Goal: Find contact information: Find contact information

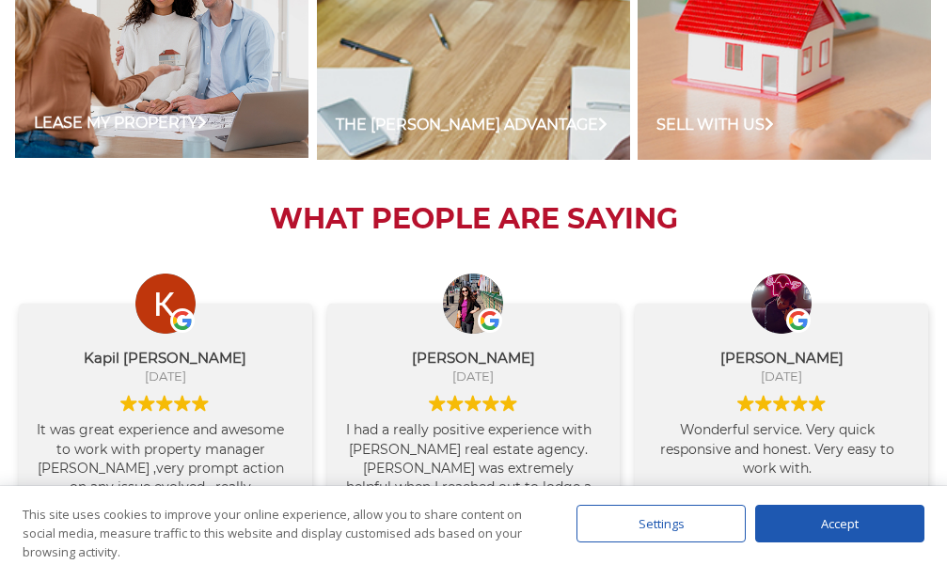
scroll to position [2551, 0]
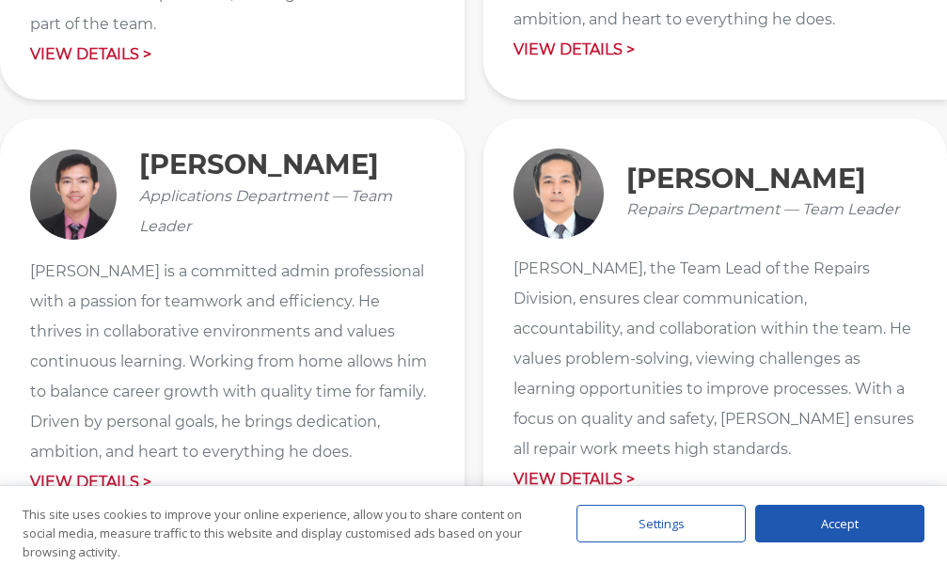
scroll to position [3070, 0]
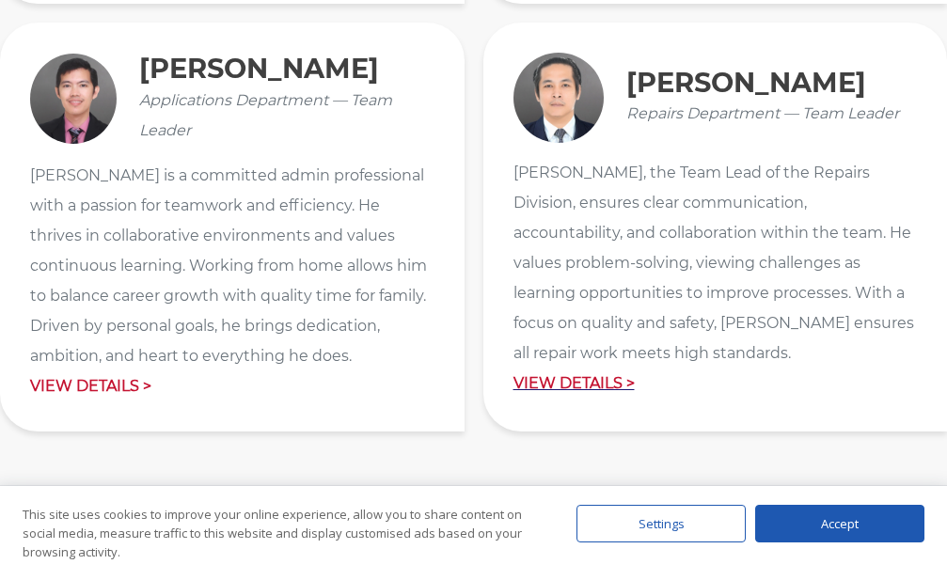
click at [551, 372] on p "View Details >" at bounding box center [716, 384] width 404 height 30
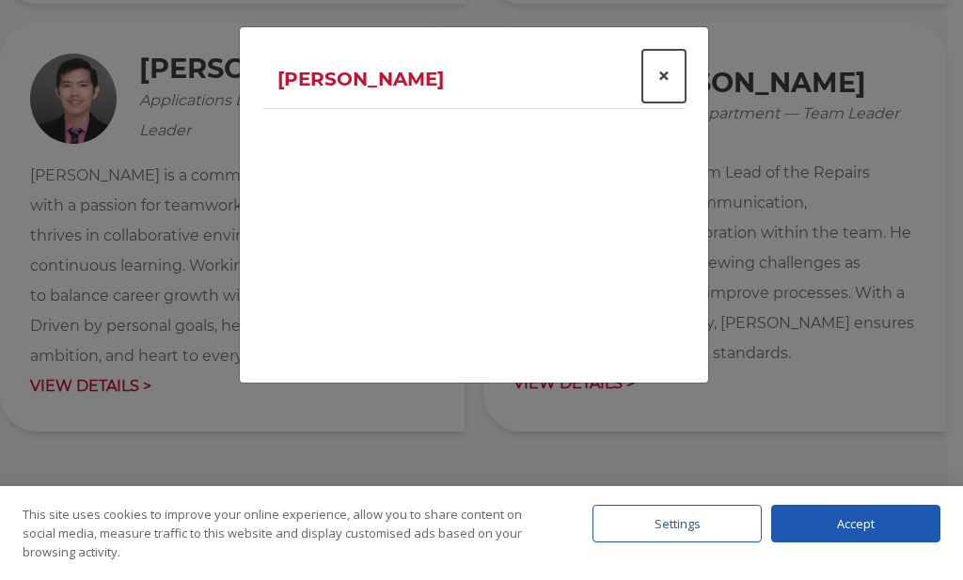
click at [666, 75] on span "×" at bounding box center [664, 75] width 13 height 27
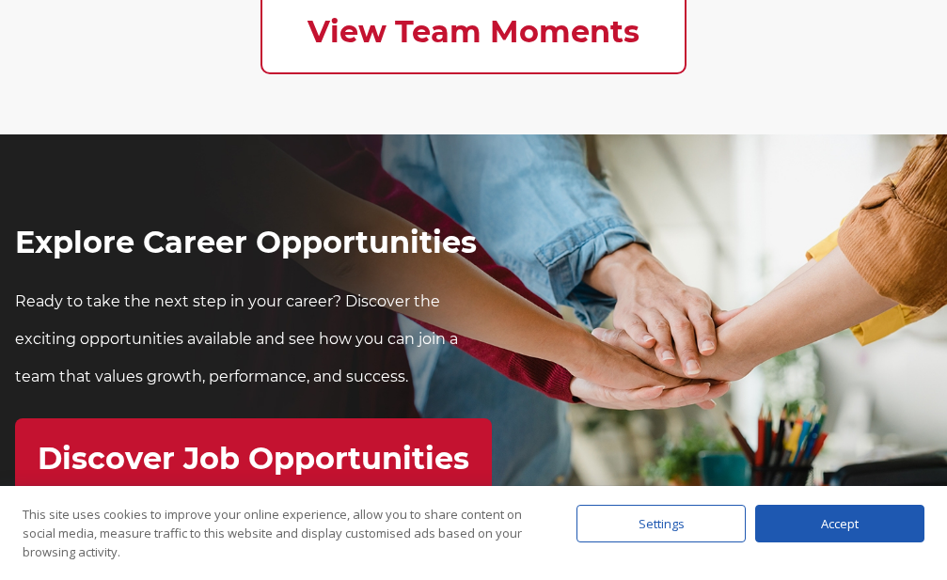
scroll to position [6428, 0]
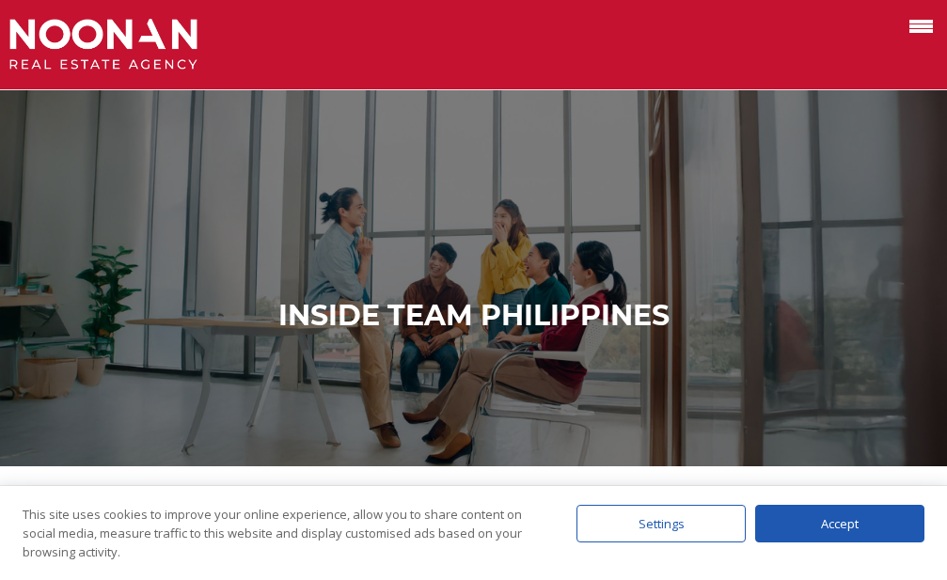
click at [915, 17] on label at bounding box center [898, 24] width 80 height 31
click at [0, 0] on input "checkbox" at bounding box center [0, 0] width 0 height 0
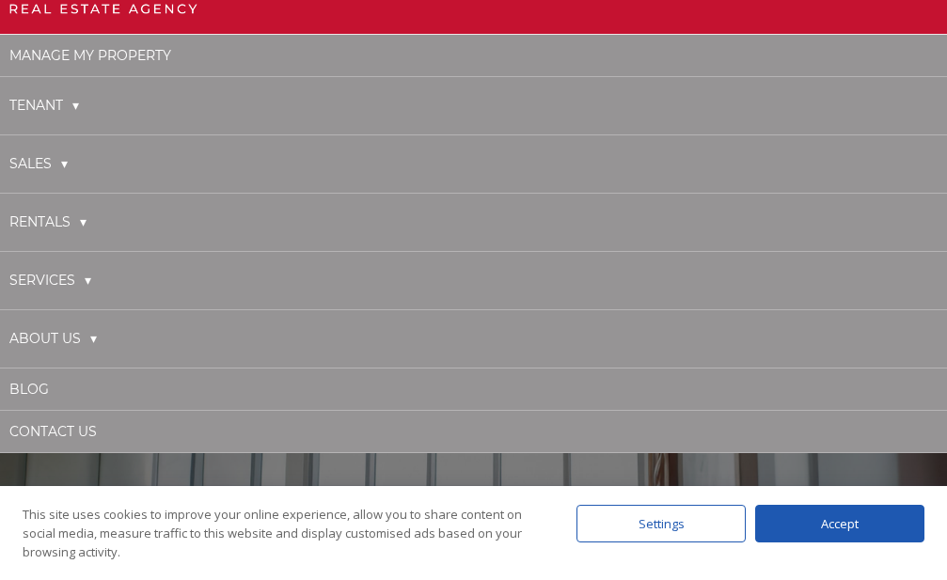
scroll to position [96, 0]
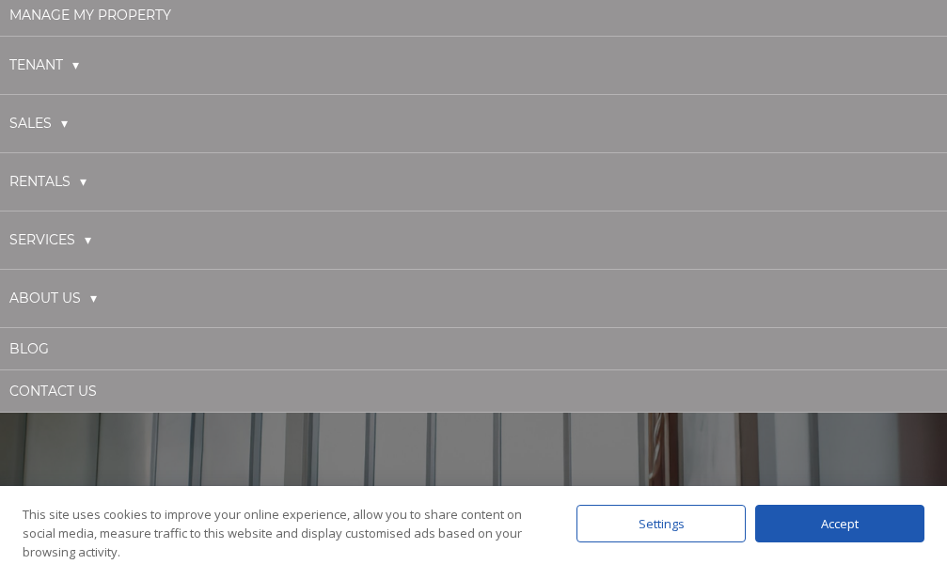
click at [97, 301] on link "About Us" at bounding box center [52, 298] width 87 height 39
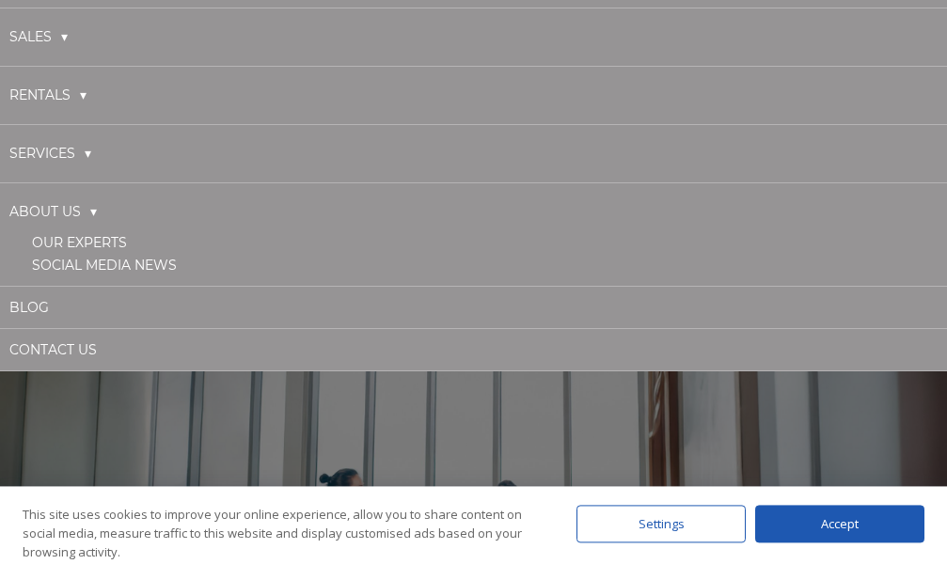
scroll to position [192, 0]
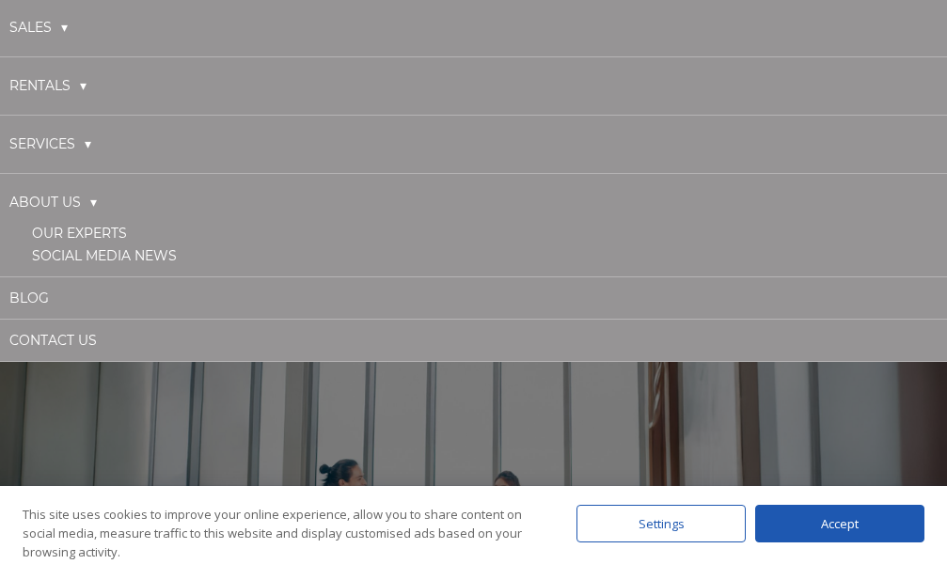
click at [94, 233] on link "Our Experts" at bounding box center [79, 233] width 95 height 17
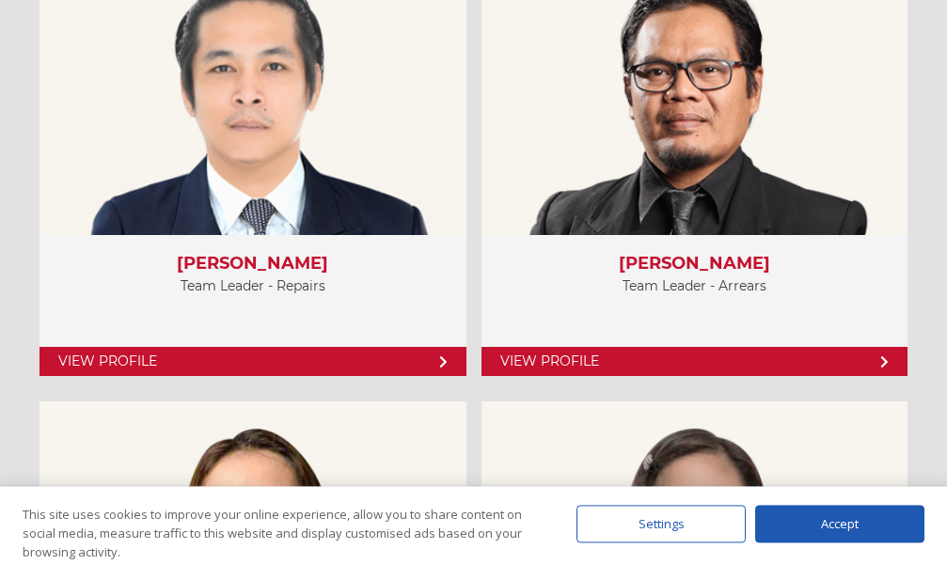
scroll to position [6045, 0]
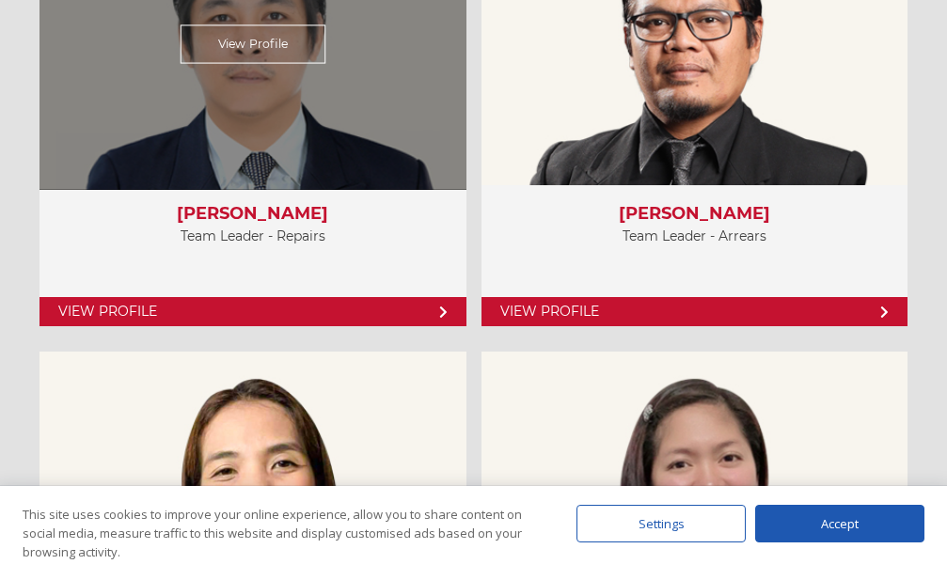
click at [282, 305] on link "View Profile" at bounding box center [253, 311] width 427 height 29
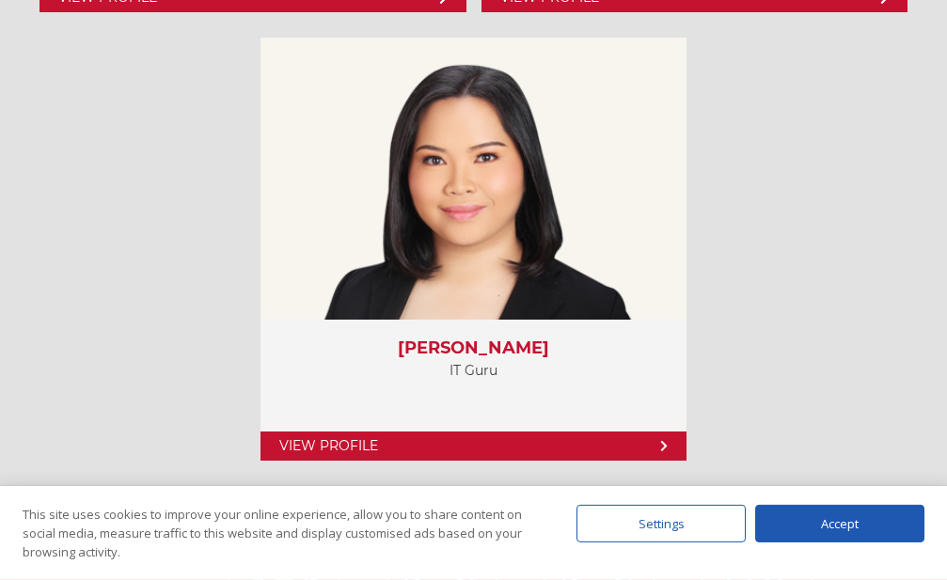
scroll to position [10266, 0]
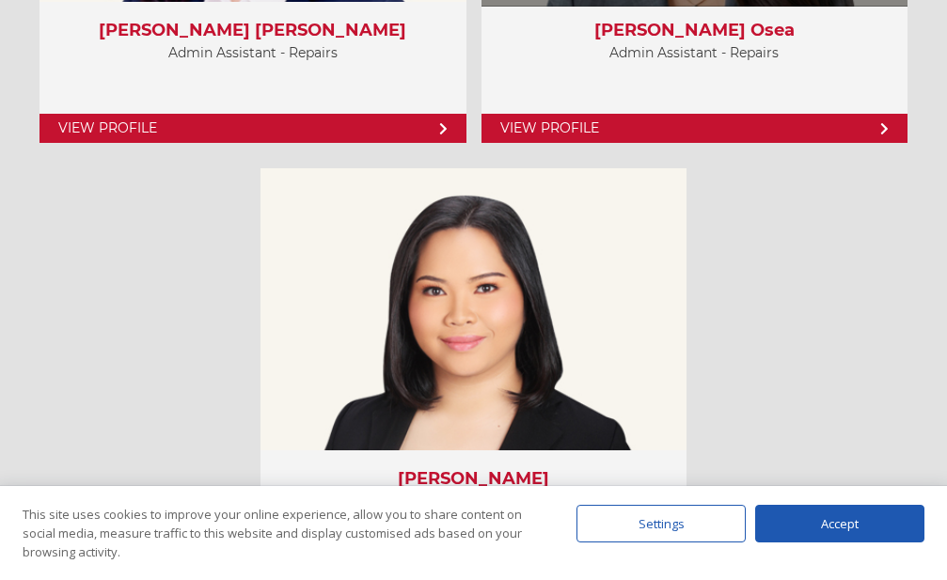
click at [770, 127] on link "View Profile" at bounding box center [695, 128] width 427 height 29
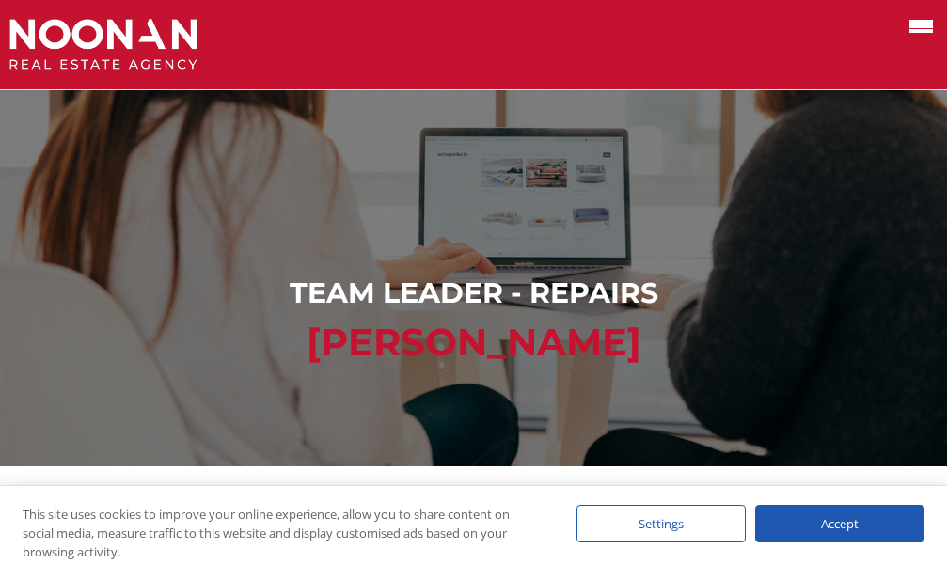
scroll to position [480, 0]
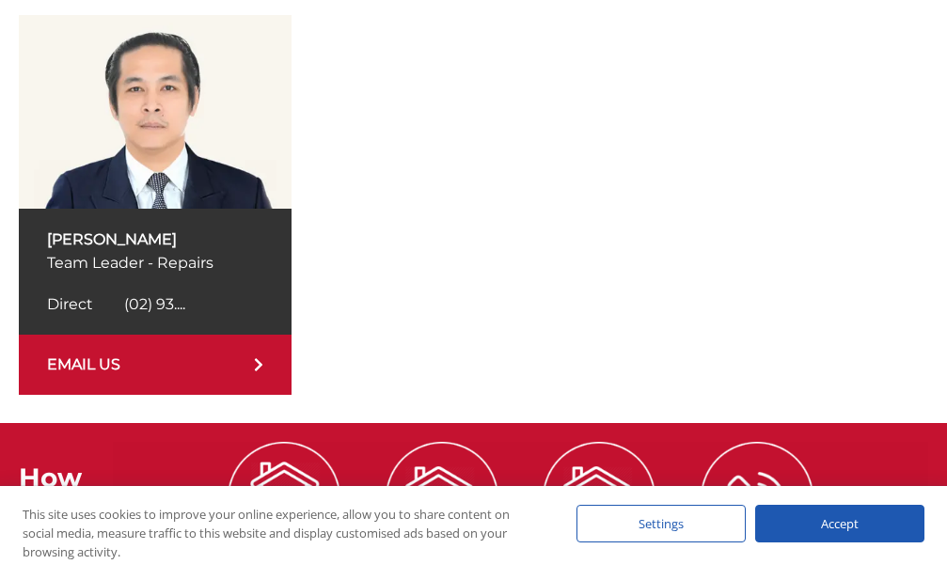
click at [172, 301] on span "(02) 93...." at bounding box center [154, 304] width 61 height 18
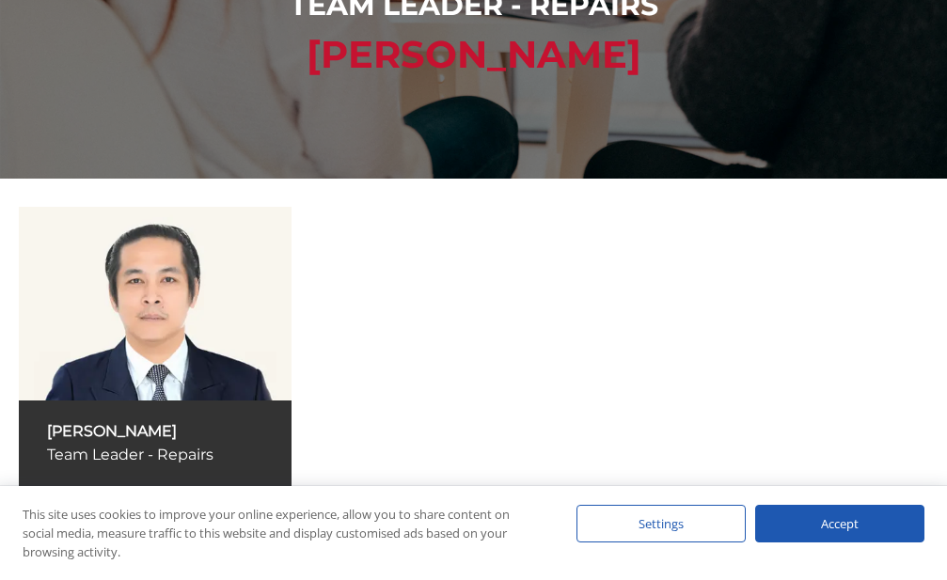
scroll to position [810, 0]
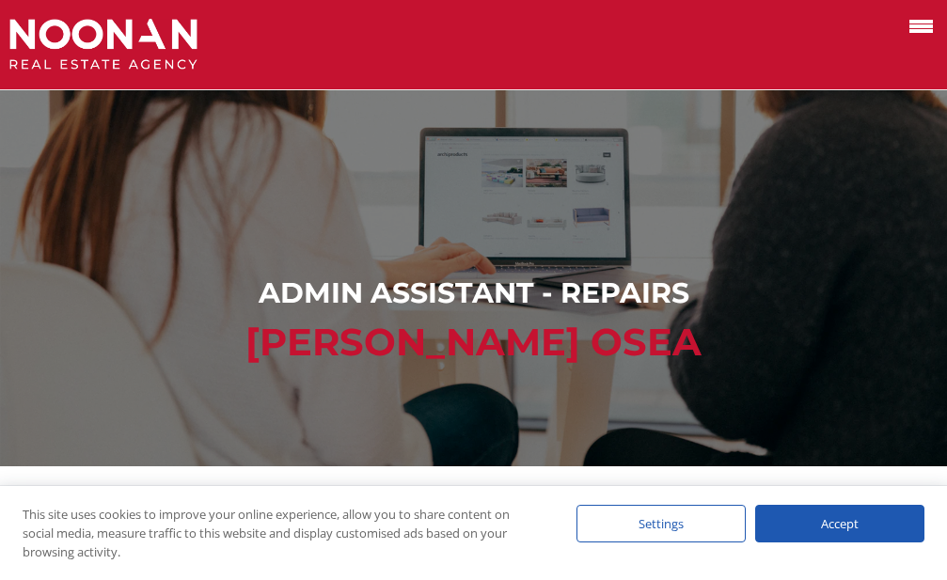
scroll to position [480, 0]
